Goal: Task Accomplishment & Management: Complete application form

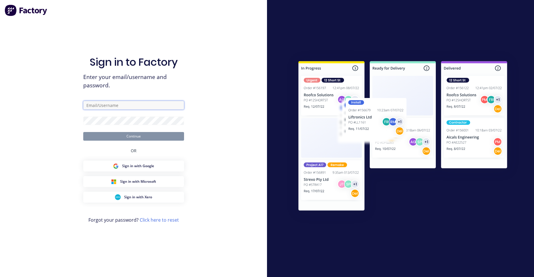
click at [172, 108] on input "text" at bounding box center [133, 105] width 101 height 9
type input "[PERSON_NAME][EMAIL_ADDRESS][DOMAIN_NAME]"
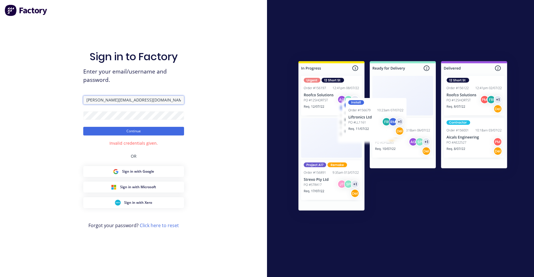
click at [157, 102] on input "[PERSON_NAME][EMAIL_ADDRESS][DOMAIN_NAME]" at bounding box center [133, 100] width 101 height 9
type input "[PERSON_NAME][EMAIL_ADDRESS][DOMAIN_NAME]"
click at [83, 127] on button "Continue" at bounding box center [133, 131] width 101 height 9
